Goal: Obtain resource: Download file/media

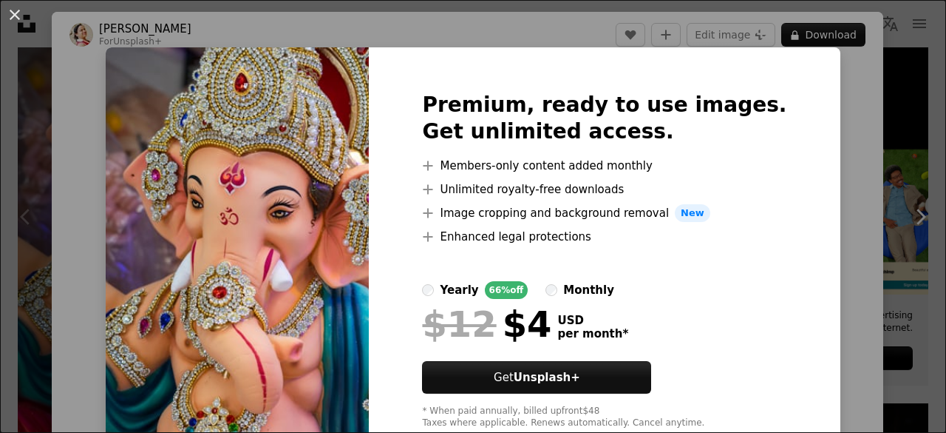
scroll to position [41, 0]
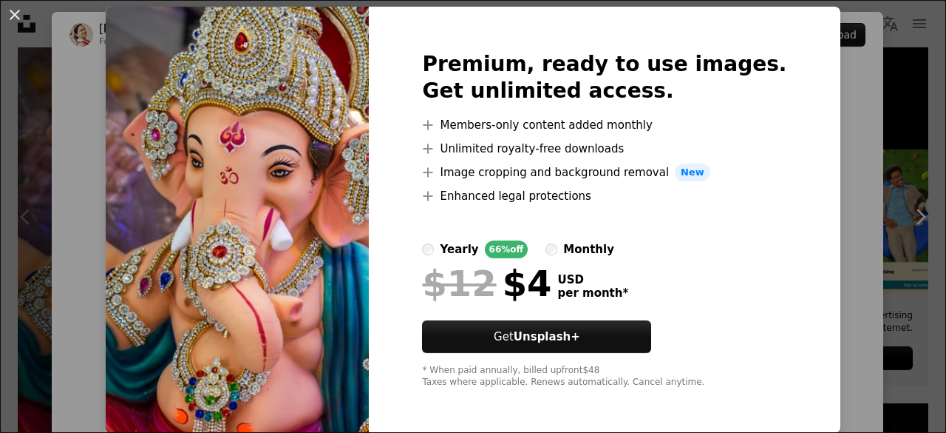
click at [819, 172] on div "An X shape Premium, ready to use images. Get unlimited access. A plus sign Memb…" at bounding box center [473, 216] width 946 height 433
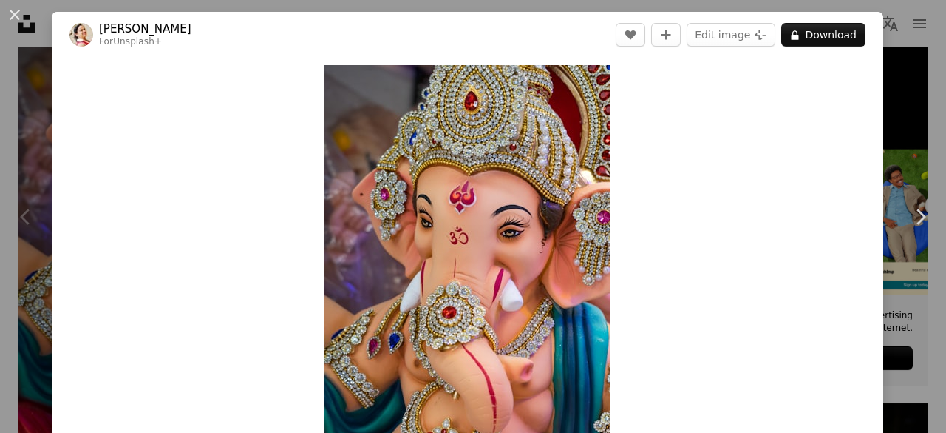
scroll to position [13, 0]
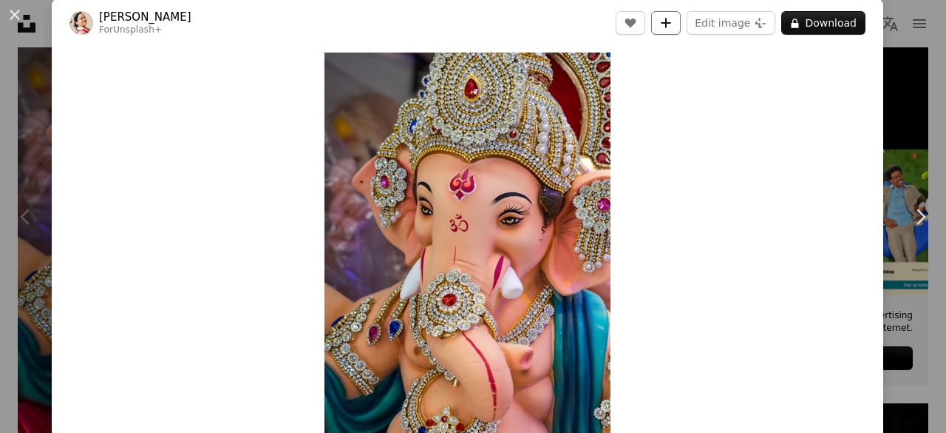
click at [660, 19] on icon "A plus sign" at bounding box center [666, 23] width 12 height 12
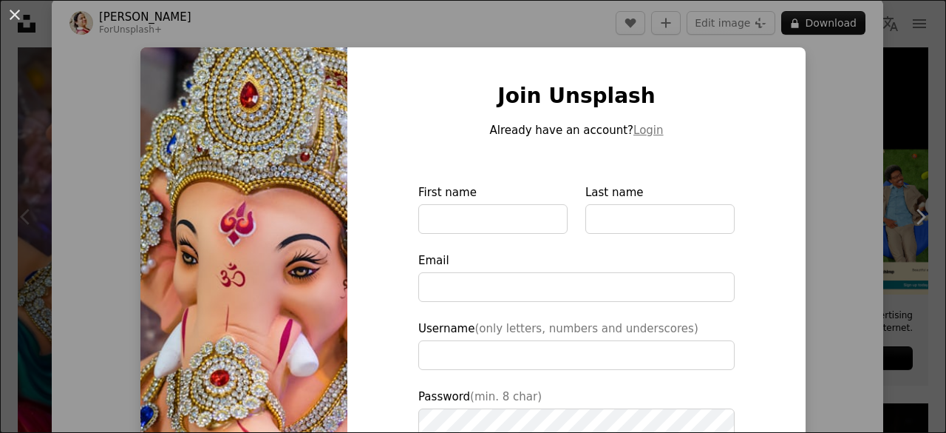
click at [830, 255] on div "An X shape Join Unsplash Already have an account? Login First name Last name Em…" at bounding box center [473, 216] width 946 height 433
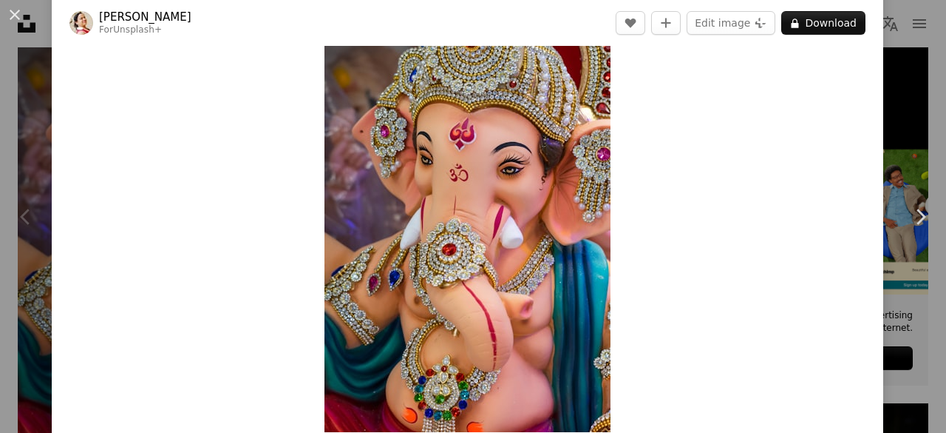
scroll to position [64, 0]
